Goal: Task Accomplishment & Management: Use online tool/utility

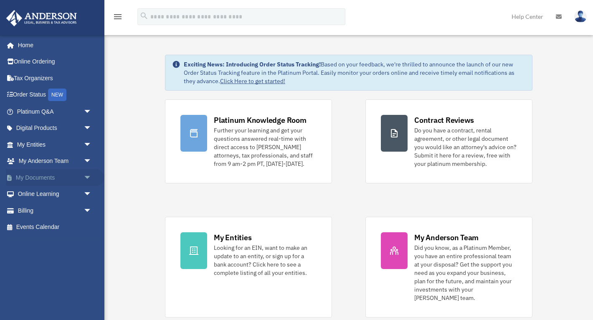
click at [20, 175] on link "My Documents arrow_drop_down" at bounding box center [55, 177] width 99 height 17
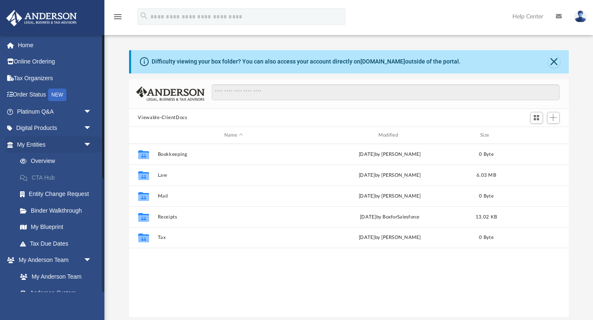
scroll to position [190, 440]
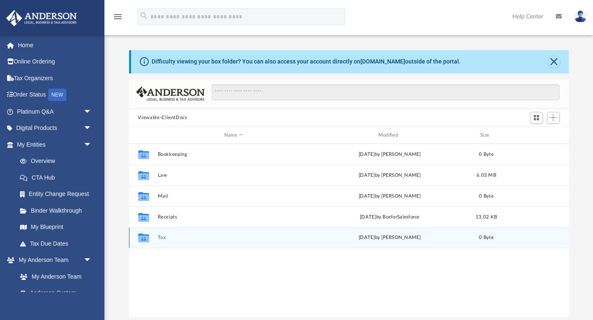
click at [158, 238] on button "Tax" at bounding box center [234, 237] width 153 height 5
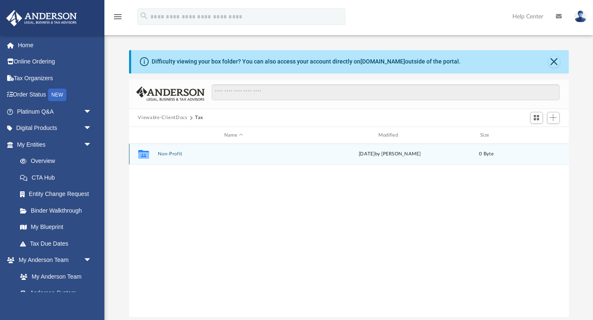
click at [163, 152] on button "Non-Profit" at bounding box center [234, 154] width 153 height 5
click at [187, 154] on button "2024 Tax Documents" at bounding box center [234, 154] width 153 height 5
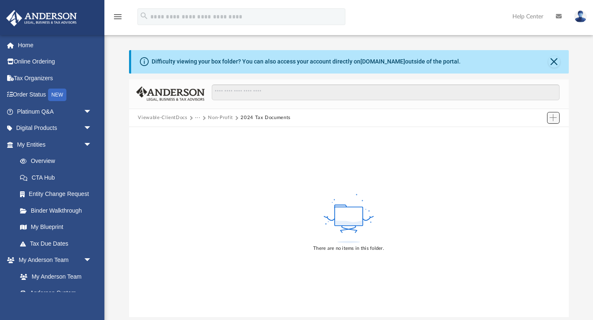
click at [552, 117] on span "Add" at bounding box center [553, 117] width 7 height 7
click at [538, 134] on li "Upload" at bounding box center [541, 134] width 27 height 9
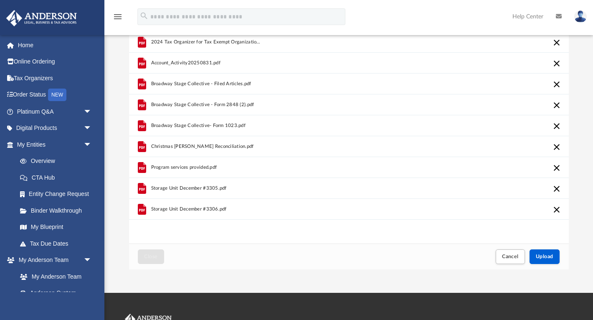
scroll to position [48, 0]
click at [547, 258] on span "Upload" at bounding box center [545, 256] width 18 height 5
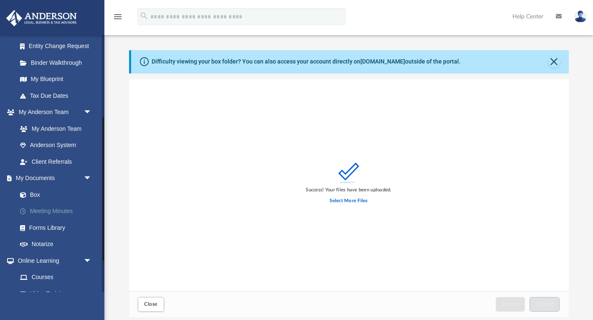
scroll to position [148, 0]
click at [36, 191] on link "Box" at bounding box center [58, 194] width 93 height 17
click at [38, 175] on link "My Documents arrow_drop_down" at bounding box center [55, 178] width 99 height 17
click at [39, 159] on link "Client Referrals" at bounding box center [58, 161] width 93 height 17
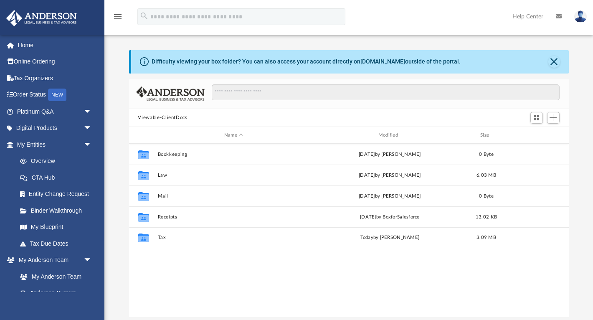
scroll to position [190, 440]
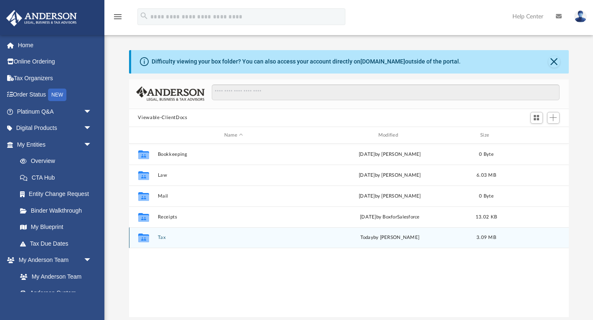
click at [163, 238] on button "Tax" at bounding box center [234, 237] width 153 height 5
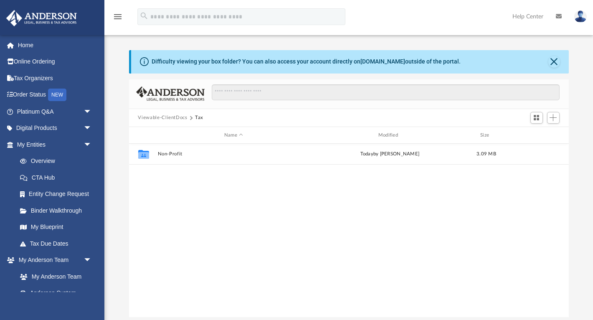
click at [163, 238] on div "Collaborated Folder Non-Profit today by Jeff Tidwell 3.09 MB" at bounding box center [349, 230] width 440 height 173
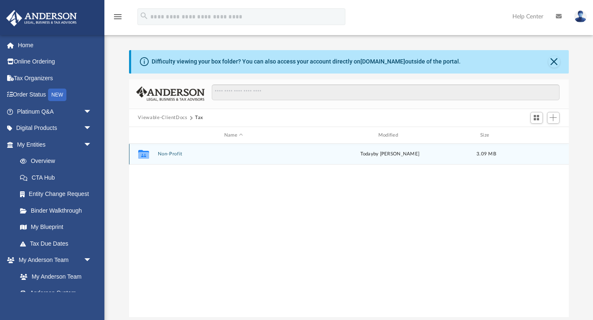
click at [160, 155] on button "Non-Profit" at bounding box center [234, 154] width 153 height 5
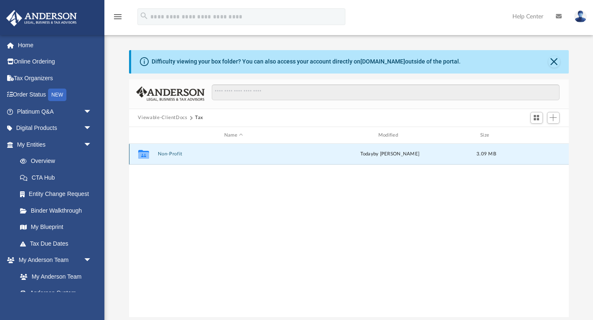
click at [160, 155] on button "Non-Profit" at bounding box center [234, 154] width 153 height 5
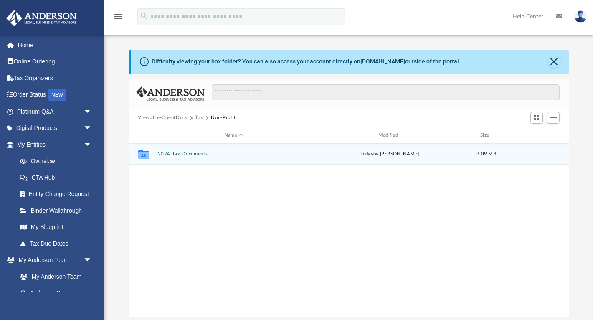
click at [165, 151] on div "Collaborated Folder 2024 Tax Documents today by Jeff Tidwell 3.09 MB" at bounding box center [349, 154] width 440 height 21
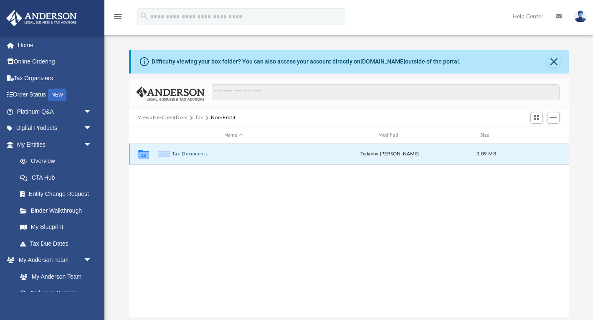
click at [183, 155] on button "2024 Tax Documents" at bounding box center [234, 154] width 153 height 5
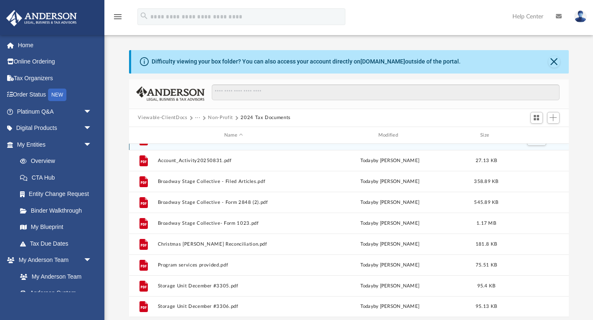
scroll to position [15, 0]
